Goal: Register for event/course

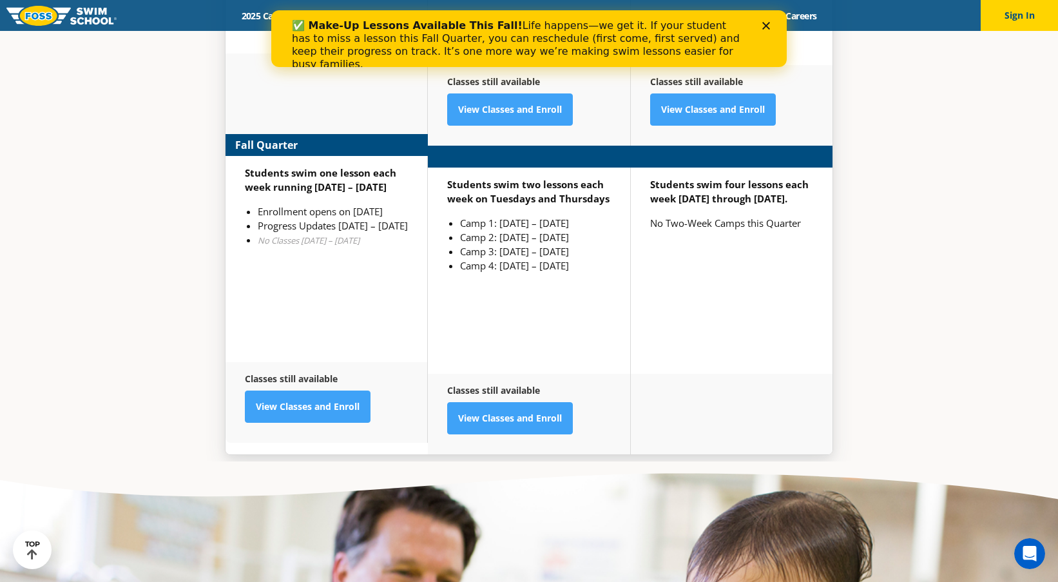
scroll to position [3473, 0]
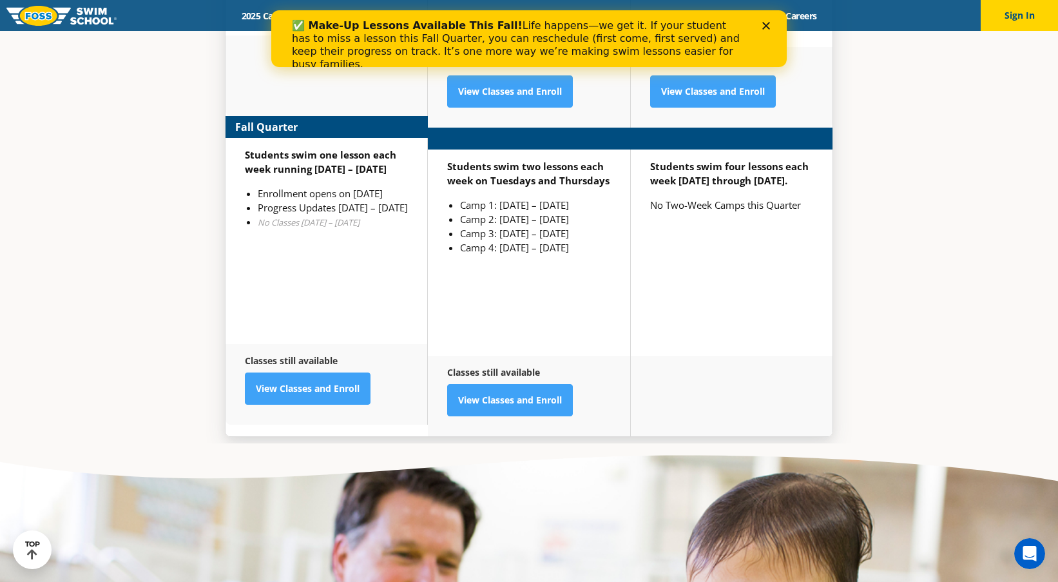
click at [63, 14] on img at bounding box center [61, 16] width 110 height 20
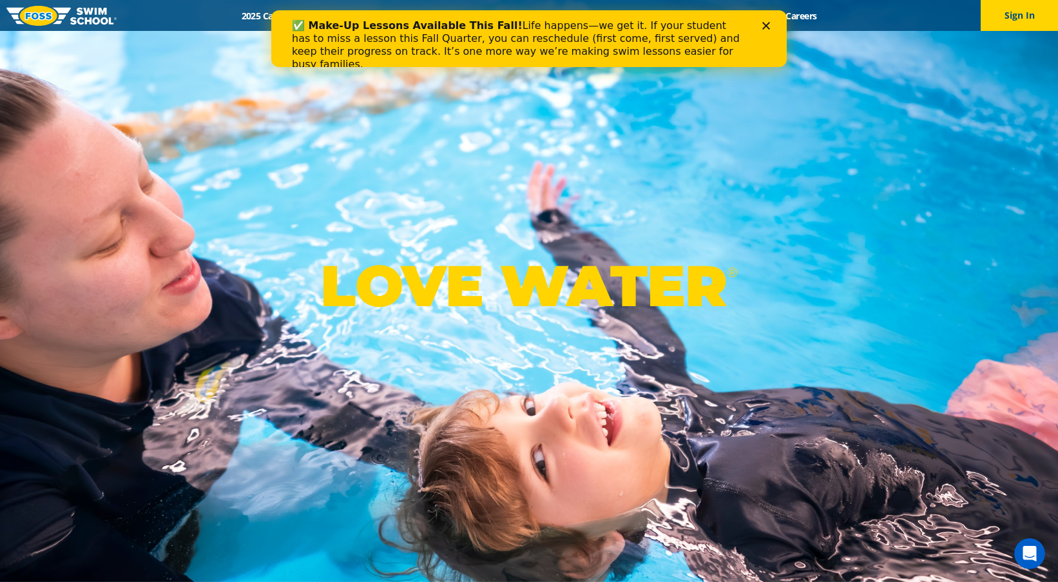
click at [766, 31] on div "✅ Make-Up Lessons Available This Fall! Life happens—we get it. If your student …" at bounding box center [528, 44] width 515 height 59
click at [766, 26] on polygon "Close" at bounding box center [766, 26] width 8 height 8
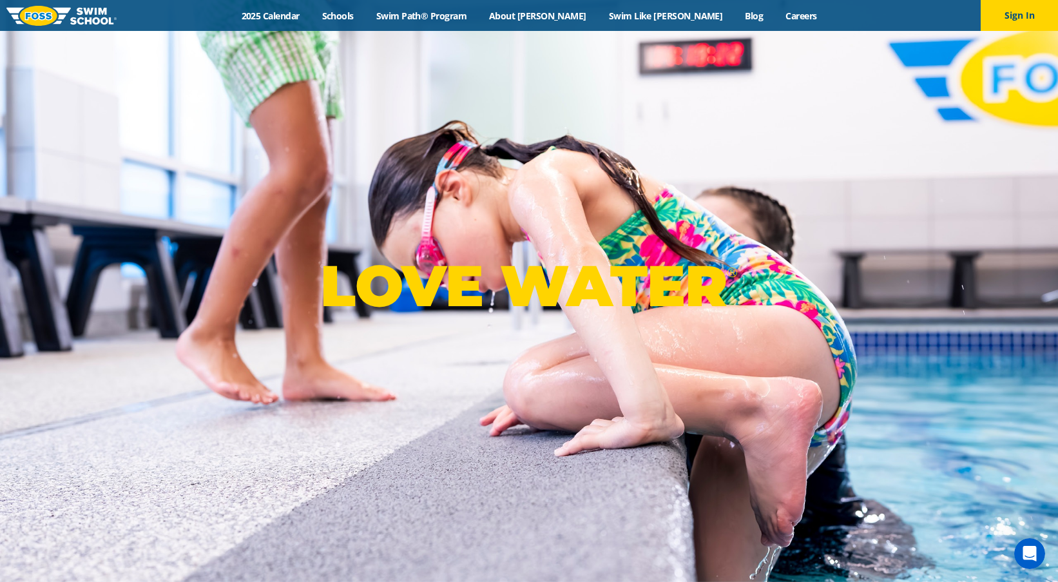
click at [324, 124] on div "LOVE WATER ®" at bounding box center [529, 291] width 1058 height 582
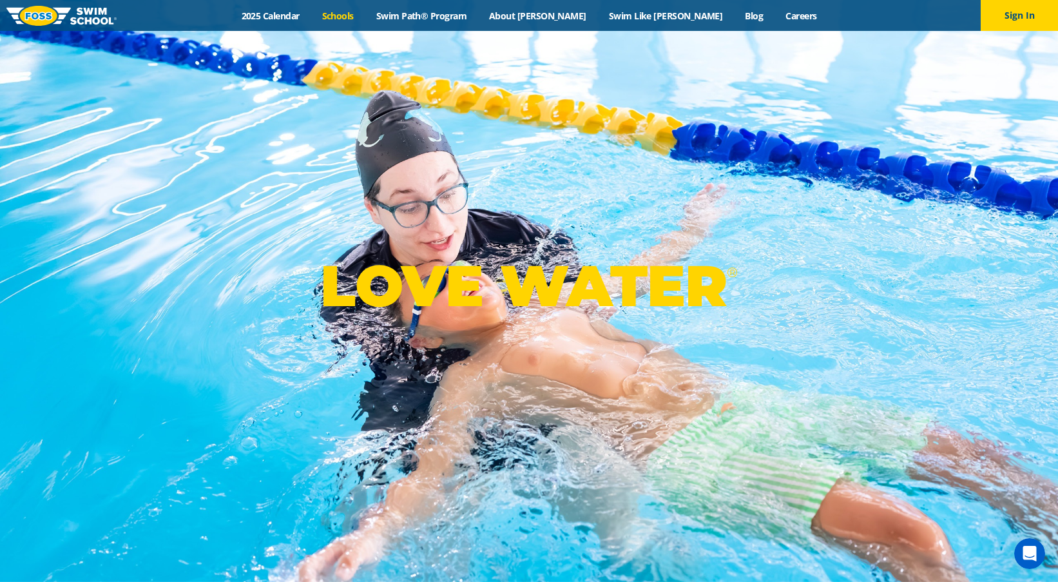
click at [365, 19] on link "Schools" at bounding box center [338, 16] width 54 height 12
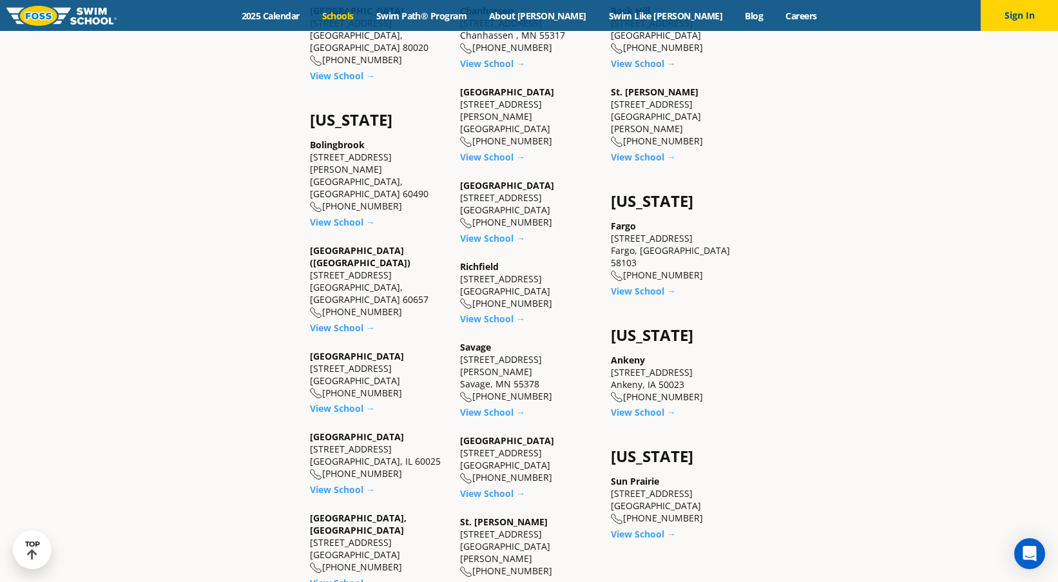
scroll to position [838, 0]
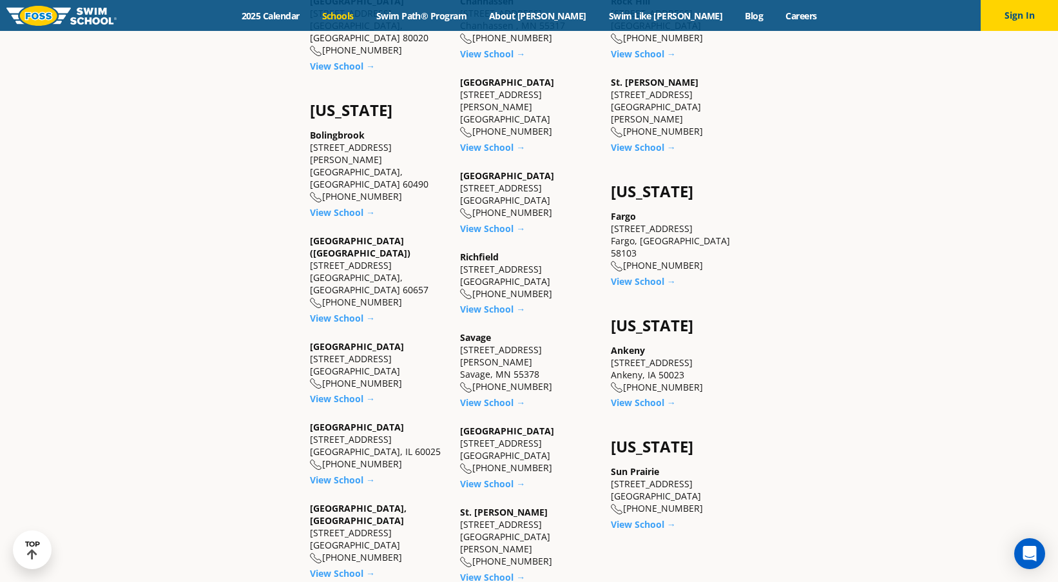
click at [478, 506] on link "St. Paul" at bounding box center [504, 512] width 88 height 12
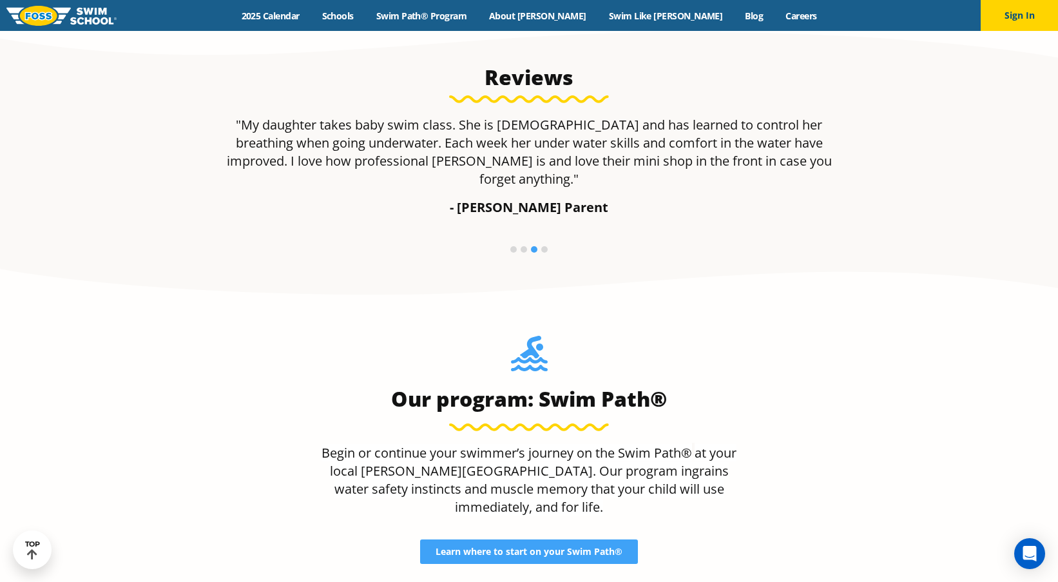
scroll to position [967, 0]
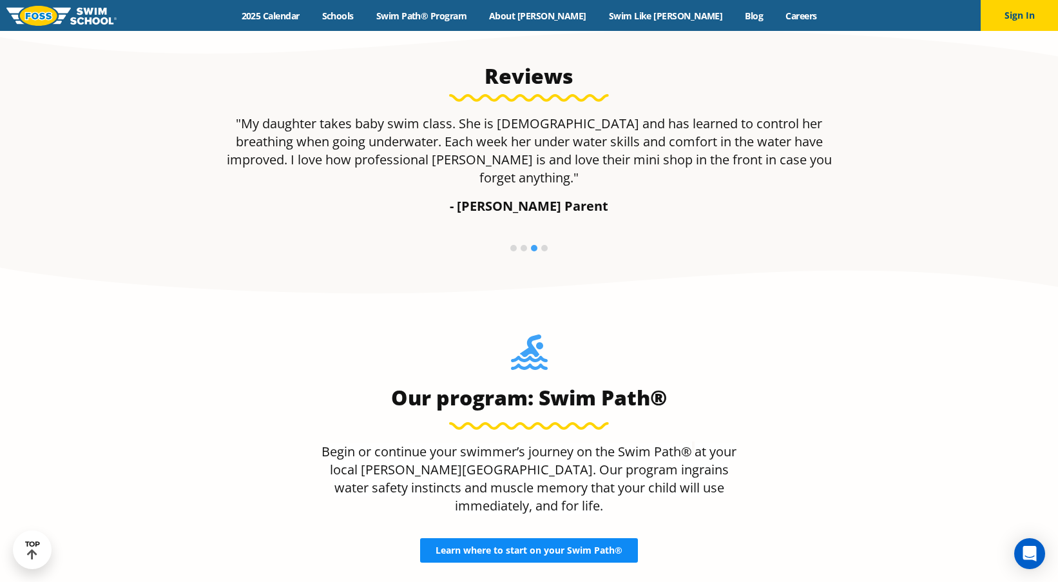
click at [594, 546] on span "Learn where to start on your Swim Path®" at bounding box center [529, 550] width 187 height 9
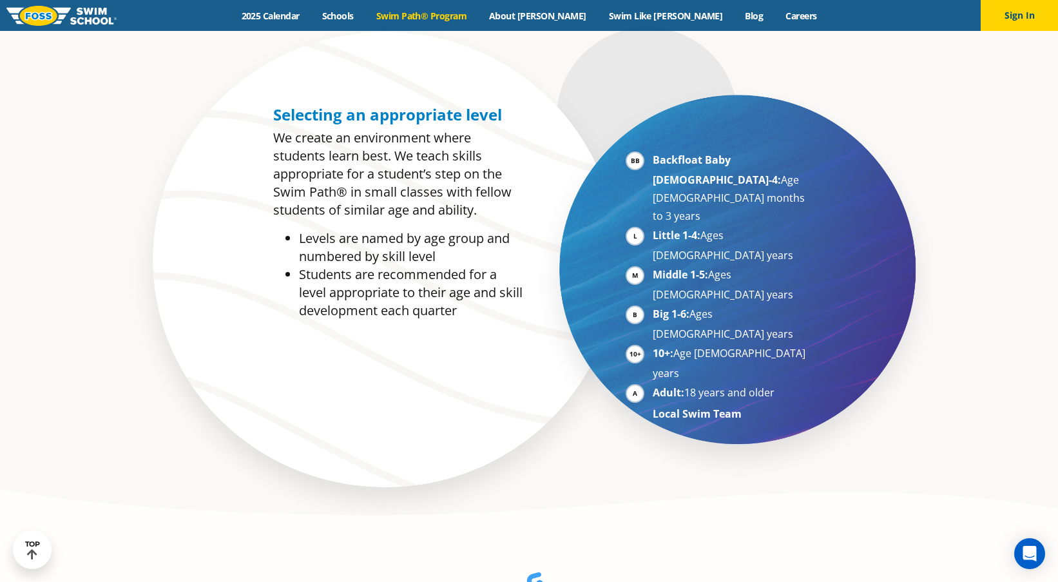
scroll to position [709, 0]
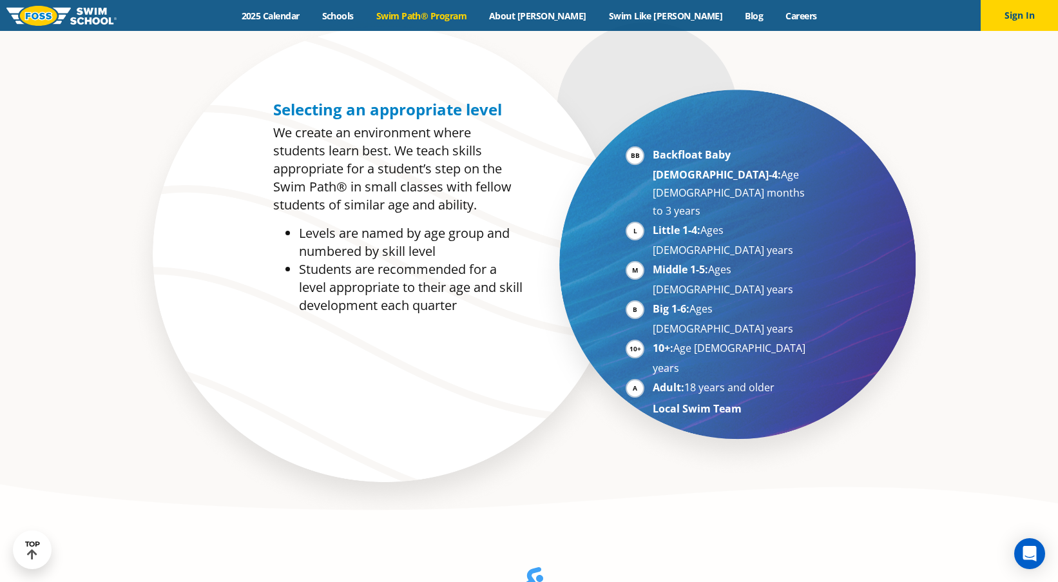
click at [680, 380] on strong "Adult:" at bounding box center [669, 387] width 32 height 14
click at [653, 378] on li "Adult: 18 years and older" at bounding box center [732, 388] width 158 height 20
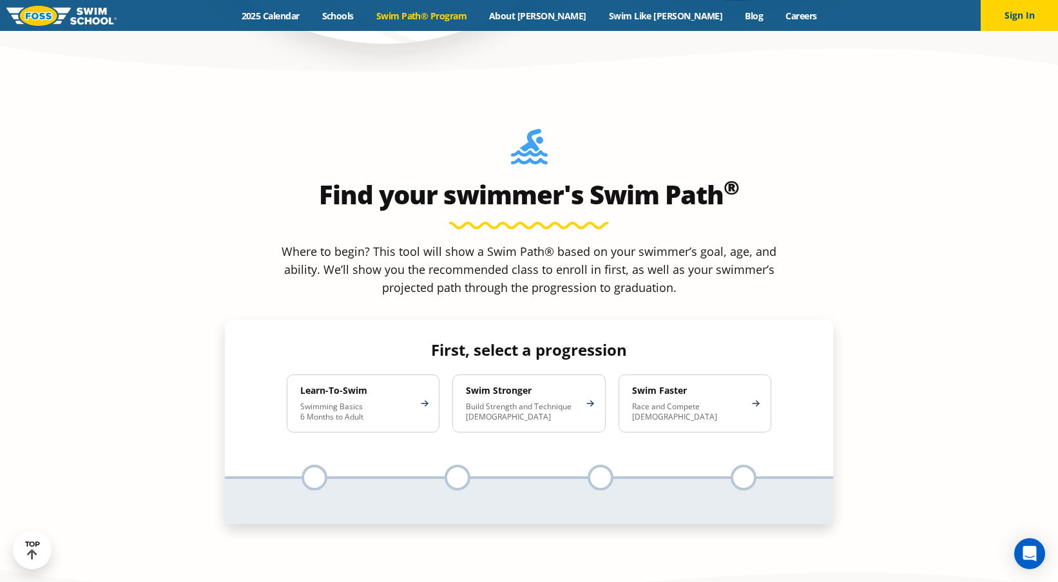
scroll to position [1224, 0]
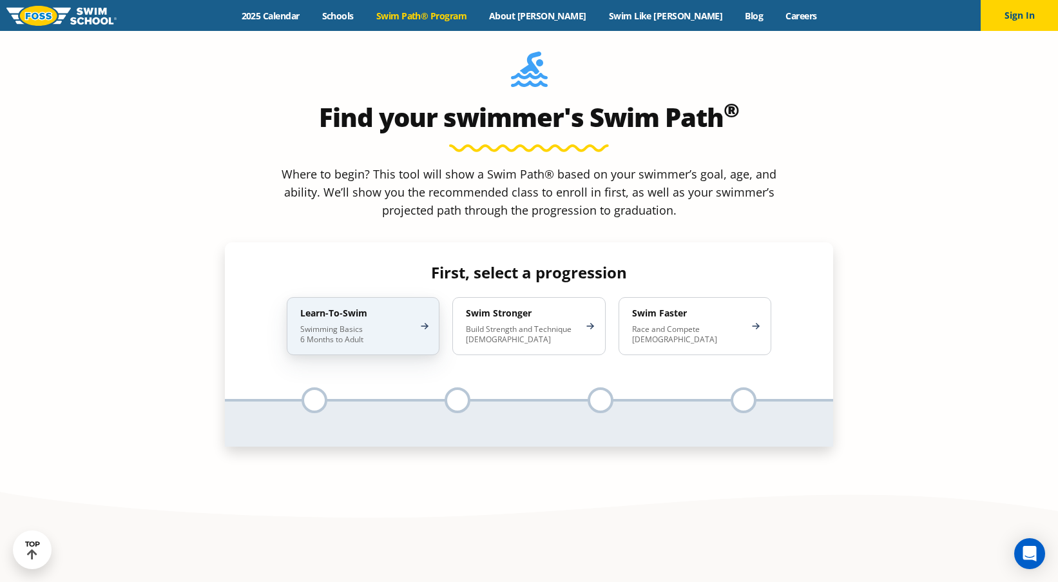
click at [376, 324] on p "Swimming Basics 6 Months to Adult" at bounding box center [356, 334] width 113 height 21
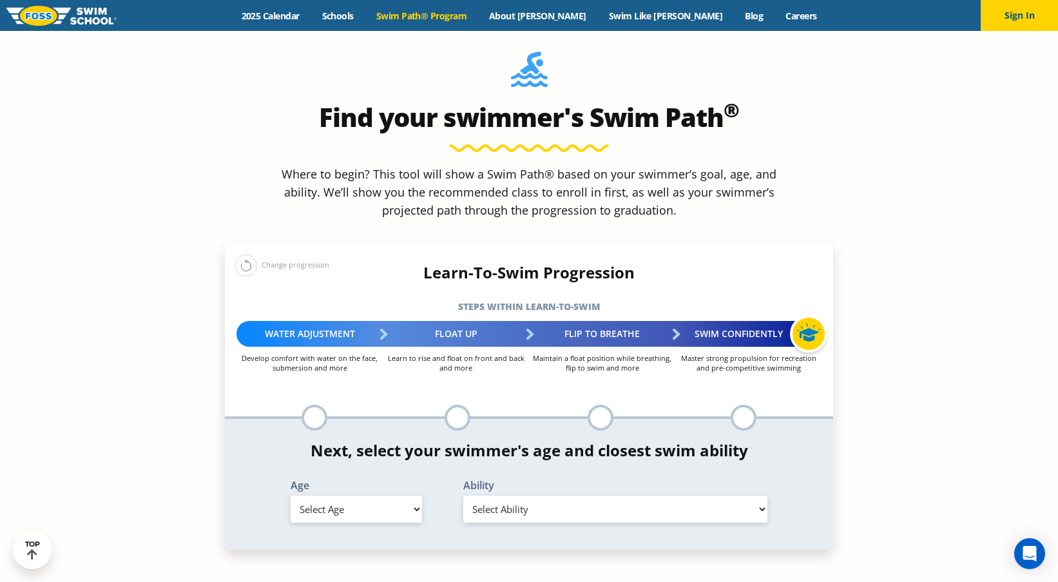
click at [418, 496] on select "Select Age [DEMOGRAPHIC_DATA] months - 1 year 1 year 2 years 3 years 4 years 5 …" at bounding box center [356, 509] width 131 height 27
select select "adult-18-years-"
click at [291, 496] on select "Select Age [DEMOGRAPHIC_DATA] months - 1 year 1 year 2 years 3 years 4 years 5 …" at bounding box center [356, 509] width 131 height 27
click at [500, 496] on select "Select Ability First in-water experience When in the water reliant on a life ja…" at bounding box center [615, 509] width 304 height 27
select select "adult-18-years--first-in-water-experience"
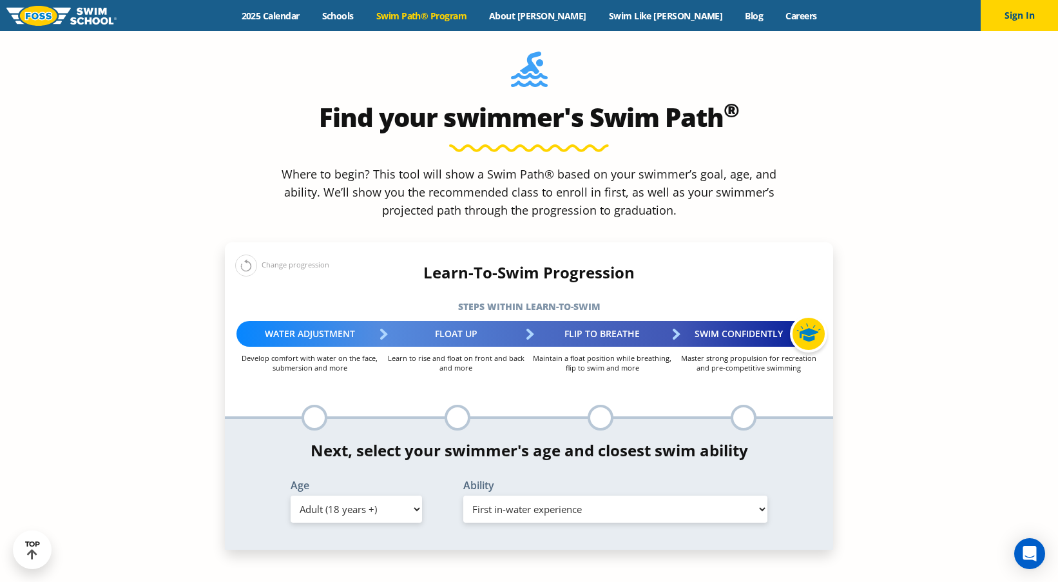
click at [463, 496] on select "Select Ability First in-water experience When in the water reliant on a life ja…" at bounding box center [615, 509] width 304 height 27
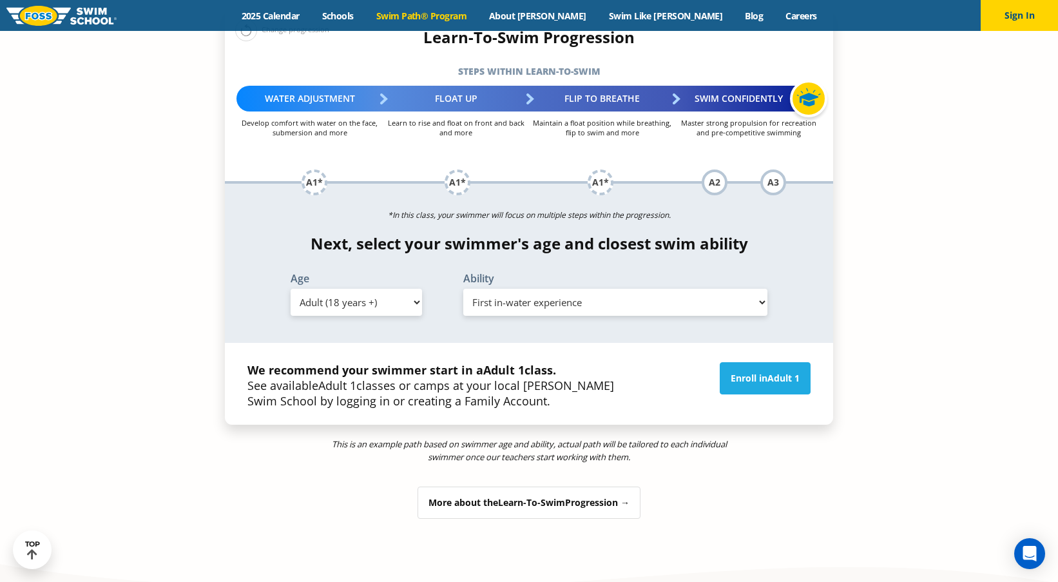
scroll to position [1482, 0]
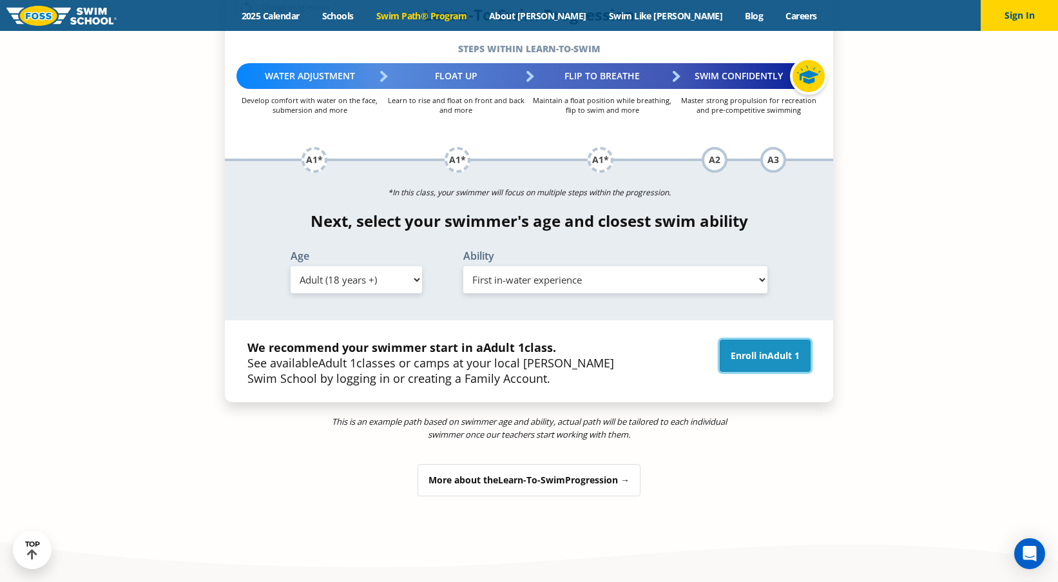
click at [744, 340] on link "Enroll in Adult 1" at bounding box center [765, 356] width 91 height 32
